Goal: Information Seeking & Learning: Learn about a topic

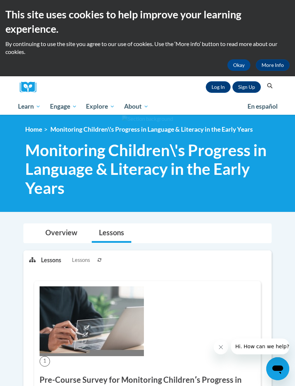
click at [219, 88] on link "Log In" at bounding box center [218, 87] width 25 height 12
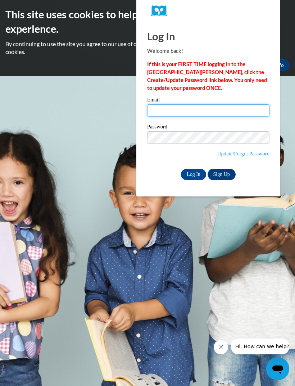
type input "tamiyagerne@gmail.com"
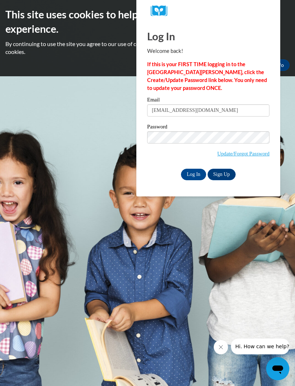
click at [193, 174] on input "Log In" at bounding box center [193, 175] width 25 height 12
click at [196, 173] on input "Log In" at bounding box center [193, 175] width 25 height 12
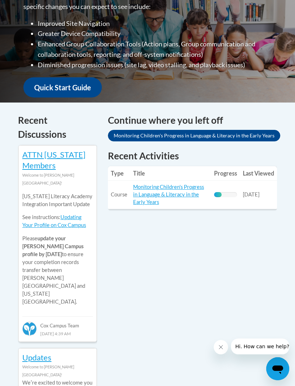
scroll to position [242, 0]
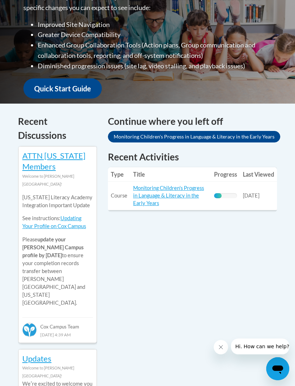
click at [187, 193] on link "Monitoring Children's Progress in Language & Literacy in the Early Years" at bounding box center [168, 195] width 71 height 21
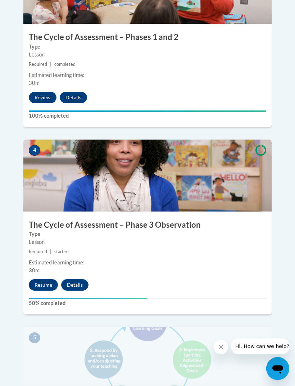
scroll to position [754, 0]
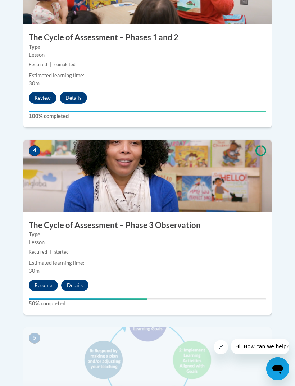
click at [42, 279] on button "Resume" at bounding box center [43, 285] width 29 height 12
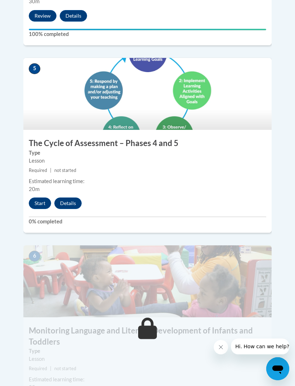
scroll to position [1012, 0]
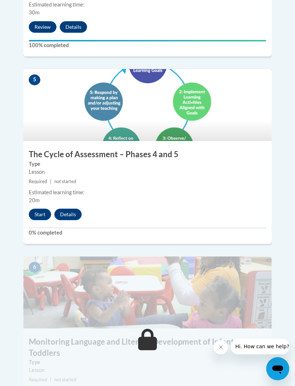
click at [36, 208] on button "Start" at bounding box center [40, 214] width 22 height 12
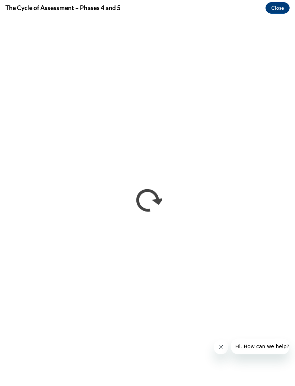
scroll to position [0, 0]
